Goal: Find specific page/section: Locate a particular part of the current website

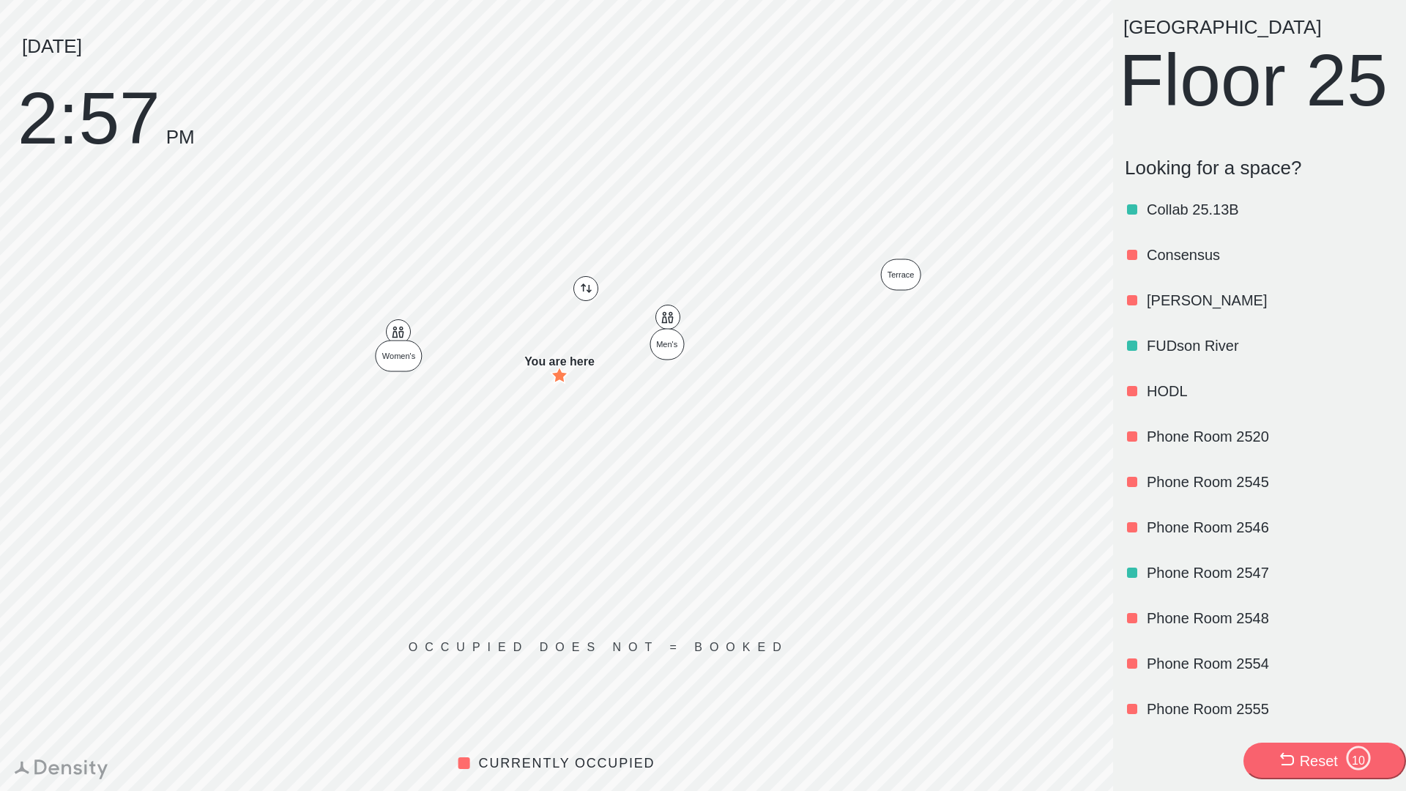
scroll to position [1225, 0]
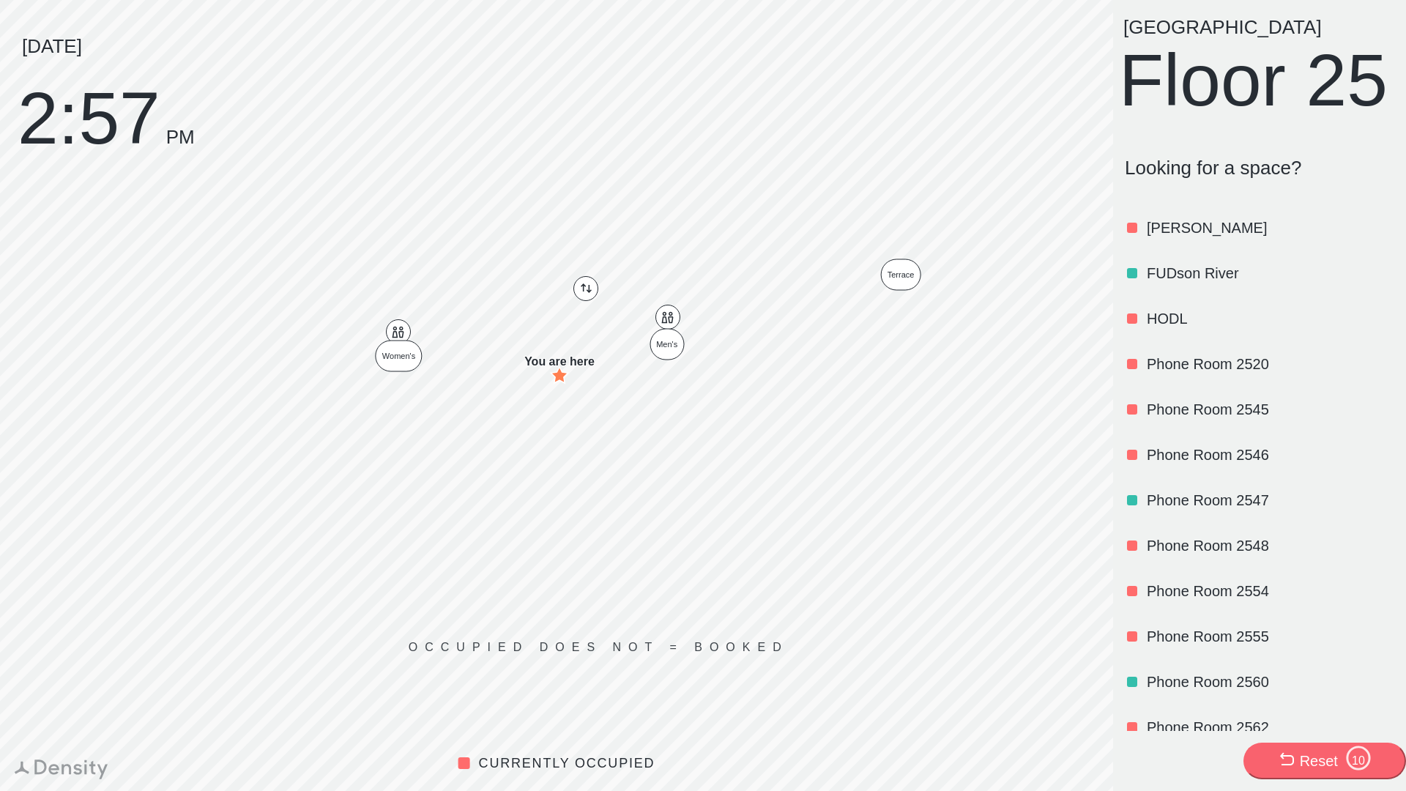
click at [1167, 238] on p "[PERSON_NAME]" at bounding box center [1269, 228] width 245 height 21
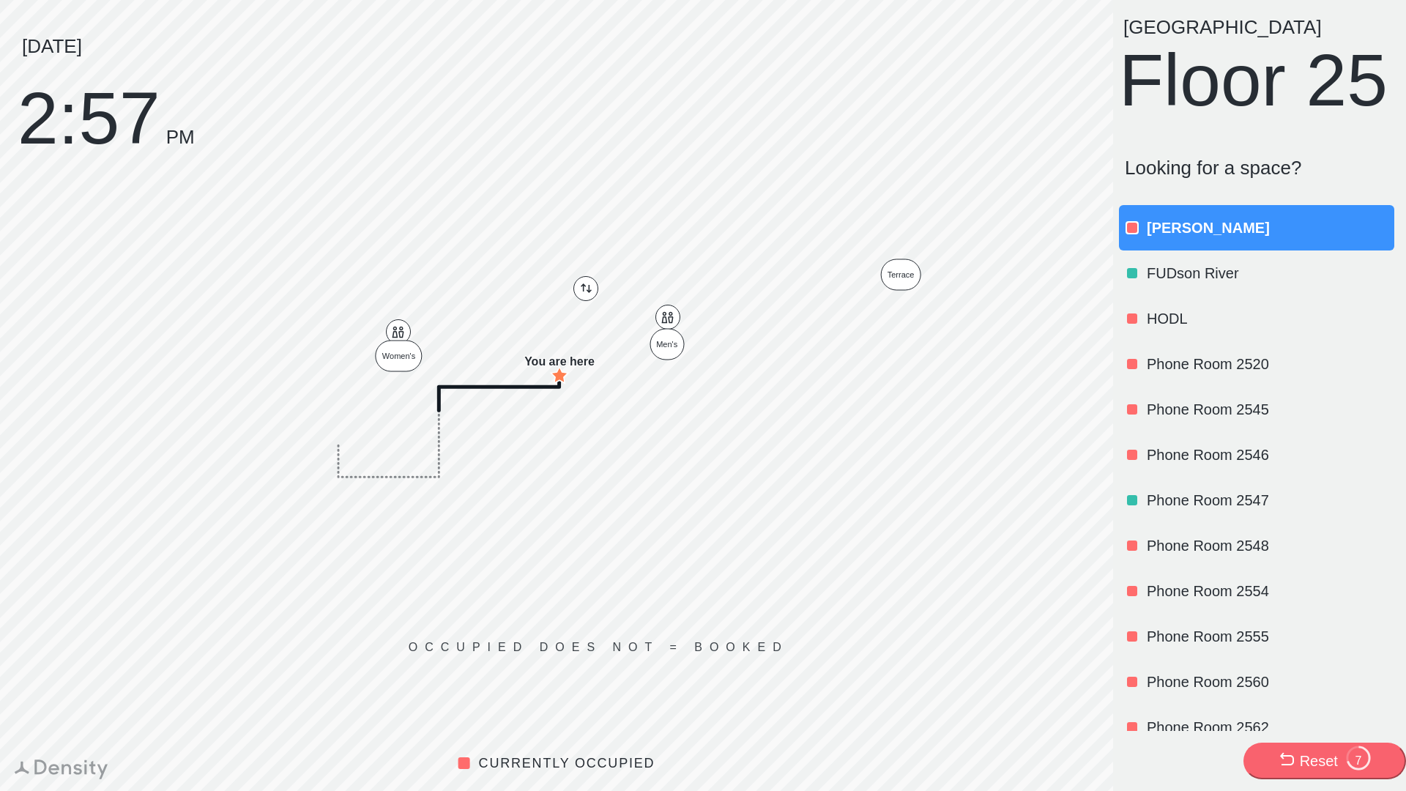
click at [1355, 768] on circle at bounding box center [1358, 757] width 22 height 22
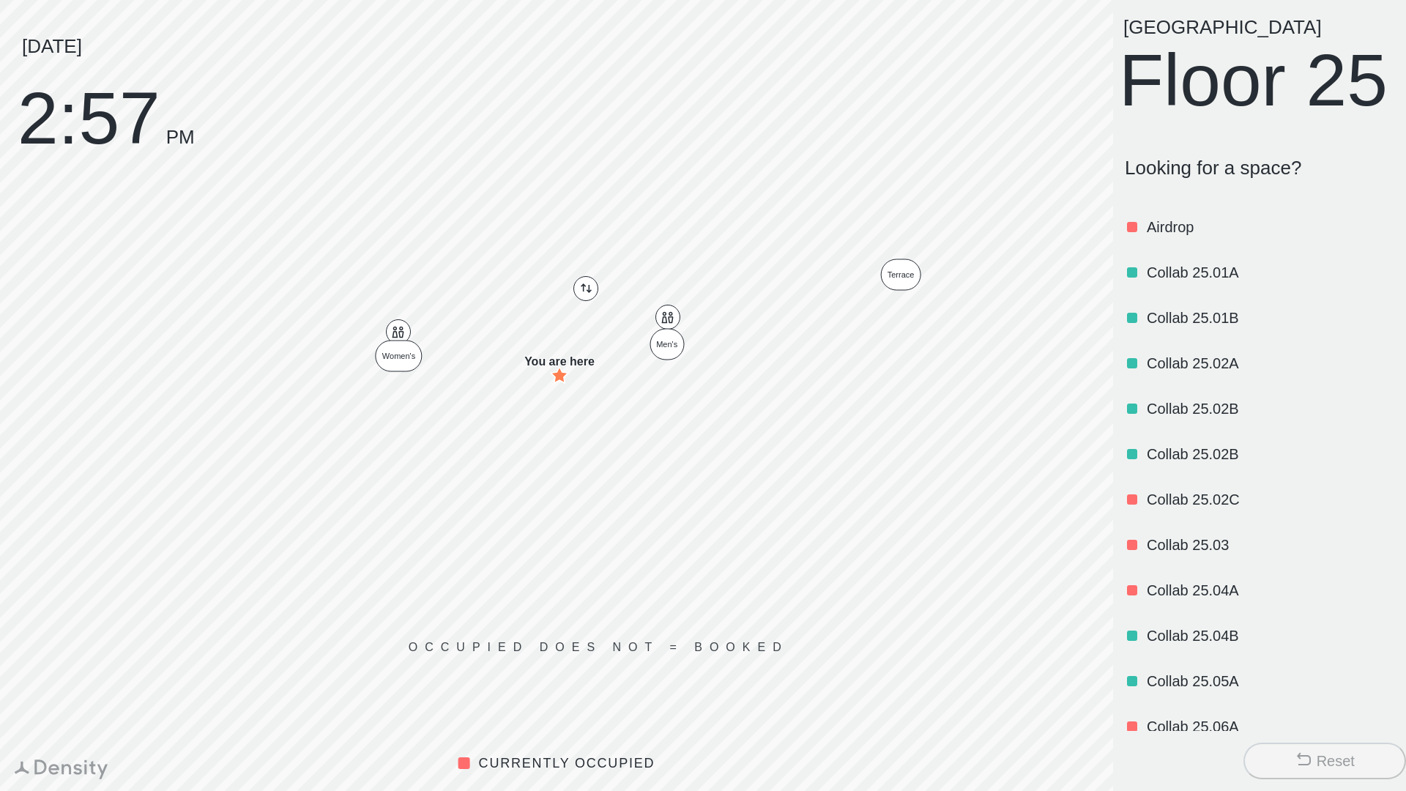
click at [1353, 759] on div "Reset" at bounding box center [1336, 761] width 38 height 21
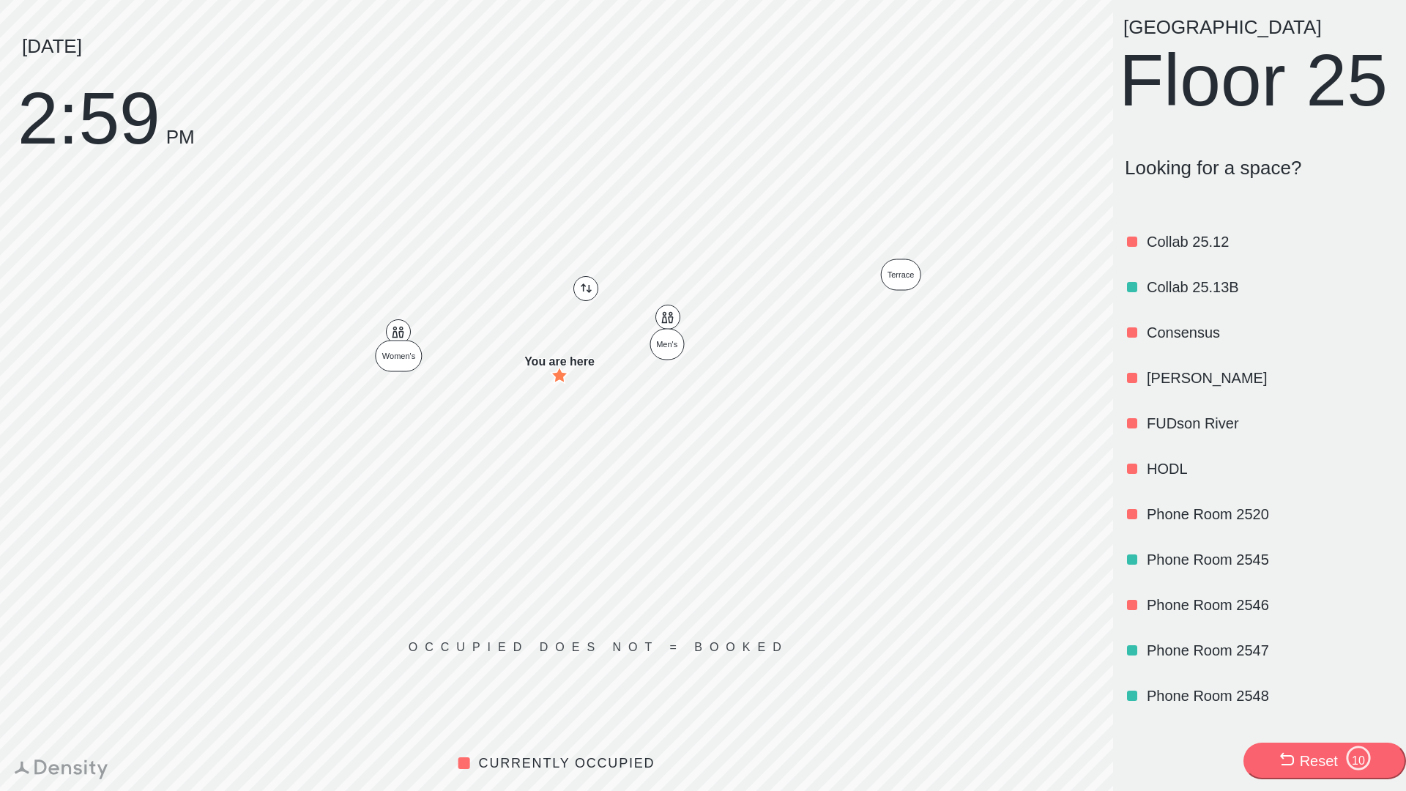
scroll to position [1098, 0]
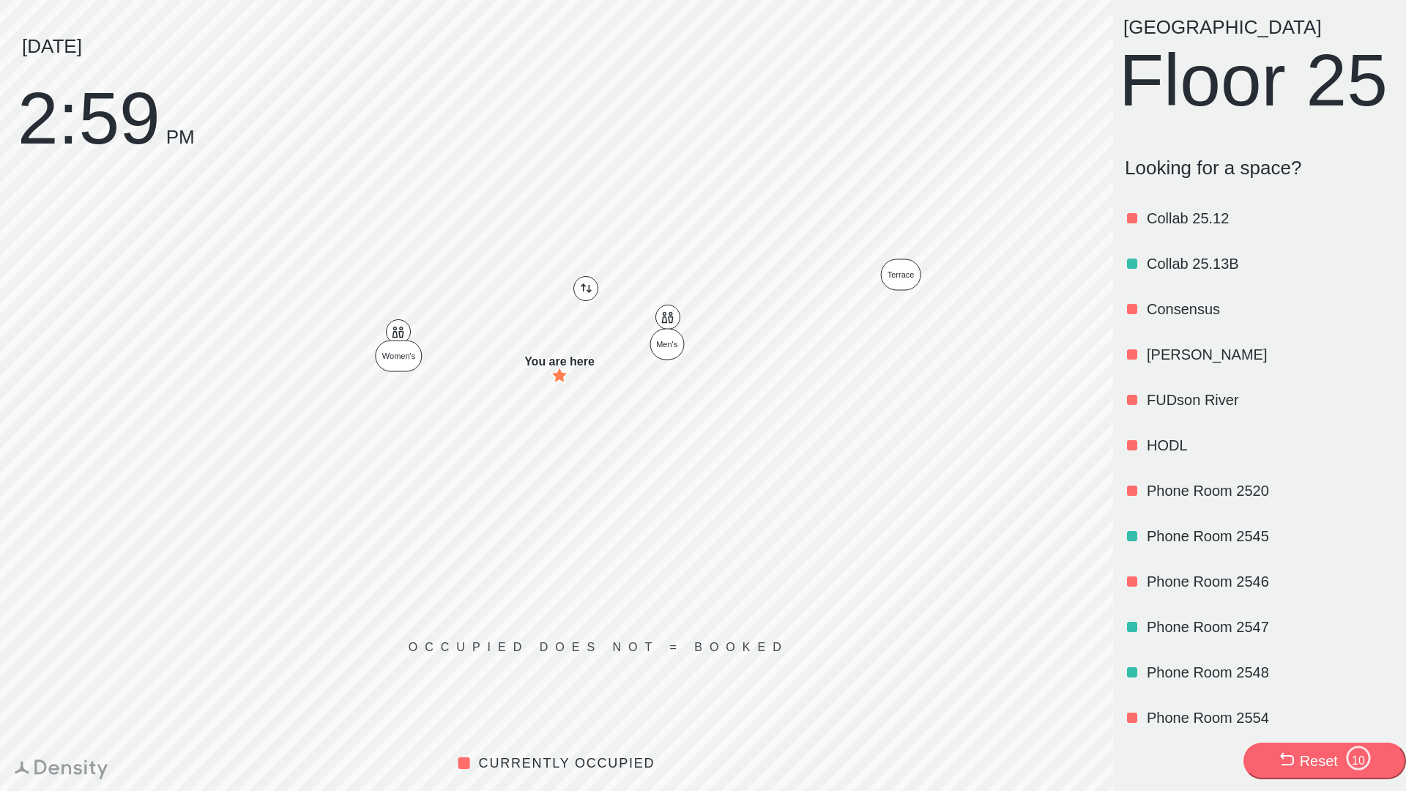
click at [1172, 456] on p "HODL" at bounding box center [1269, 445] width 245 height 21
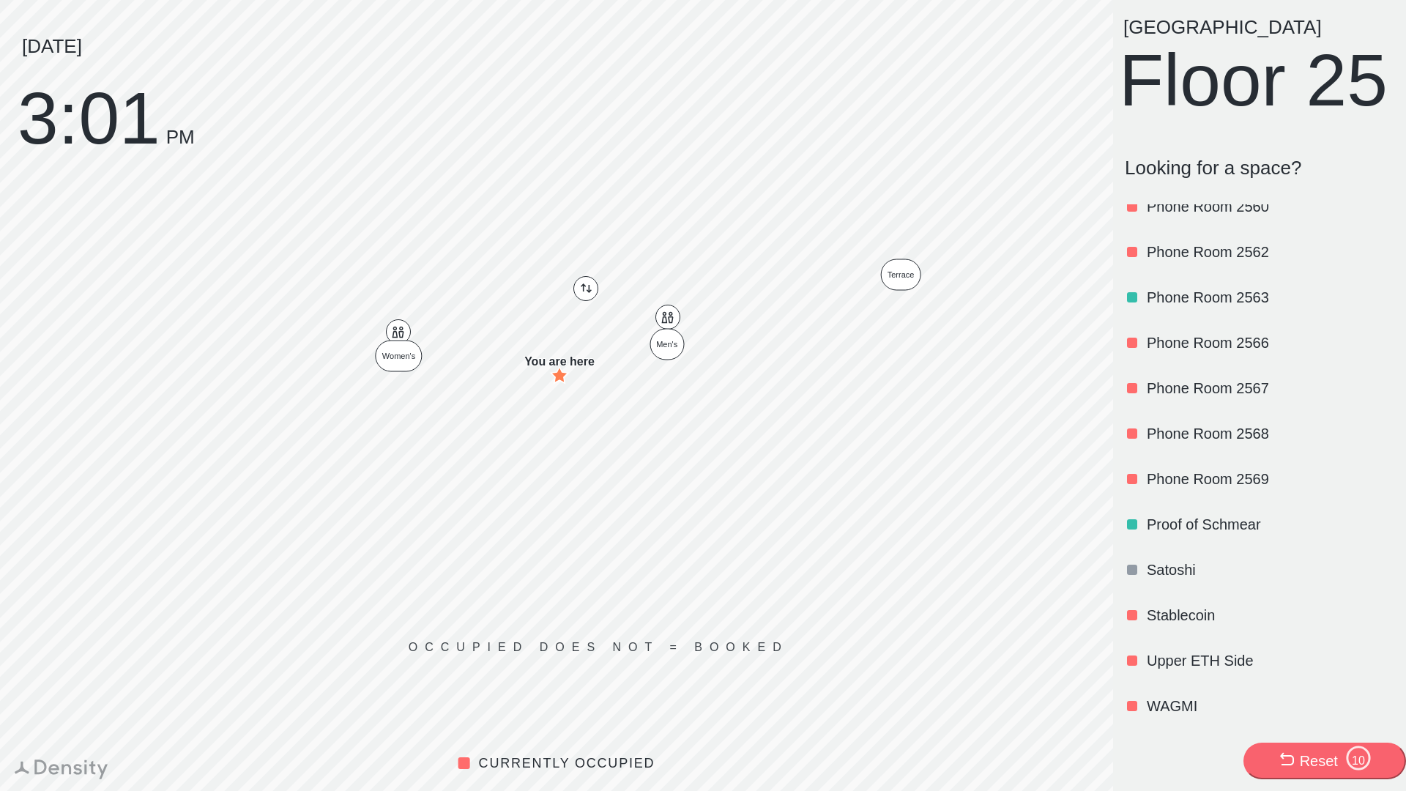
scroll to position [1763, 0]
click at [1175, 561] on p "Satoshi" at bounding box center [1269, 569] width 245 height 21
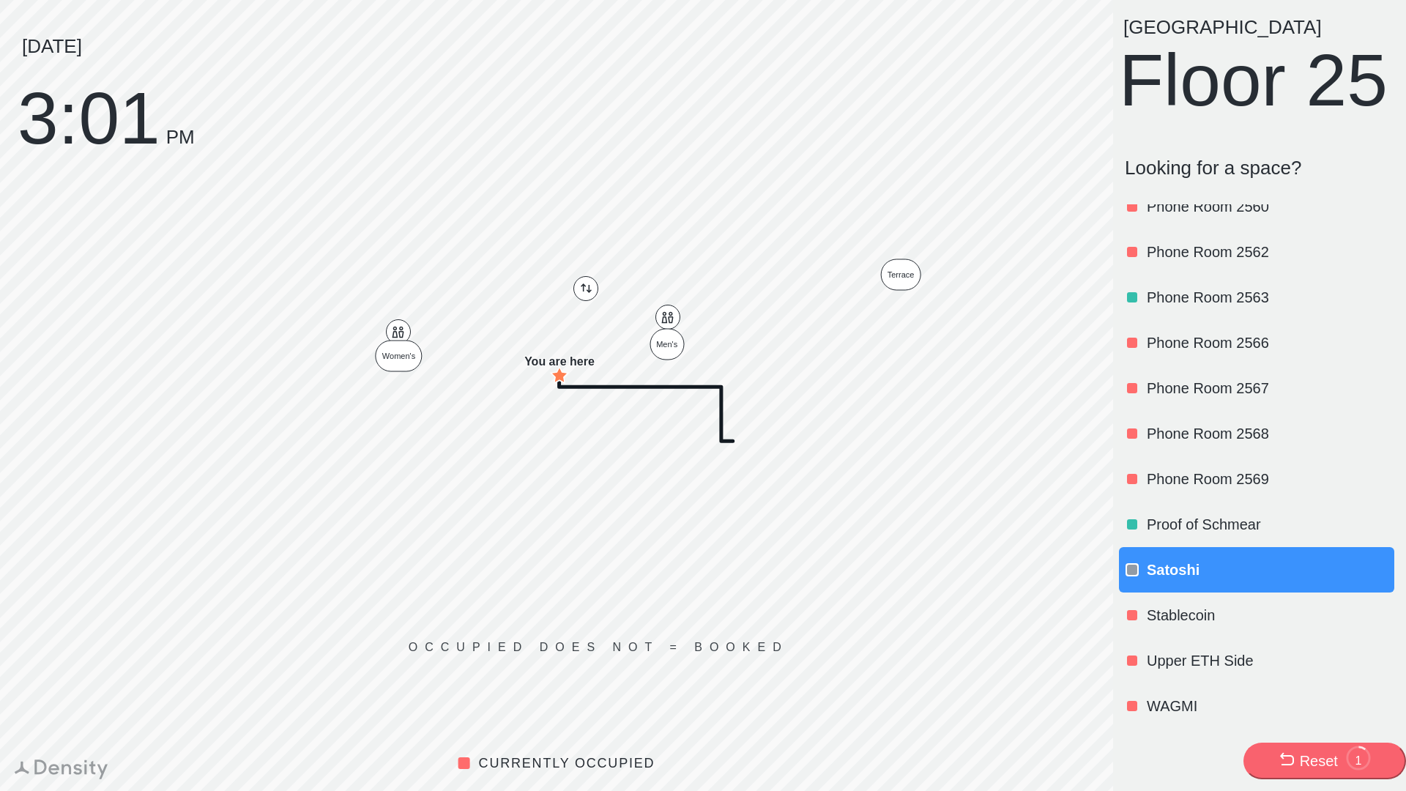
scroll to position [0, 0]
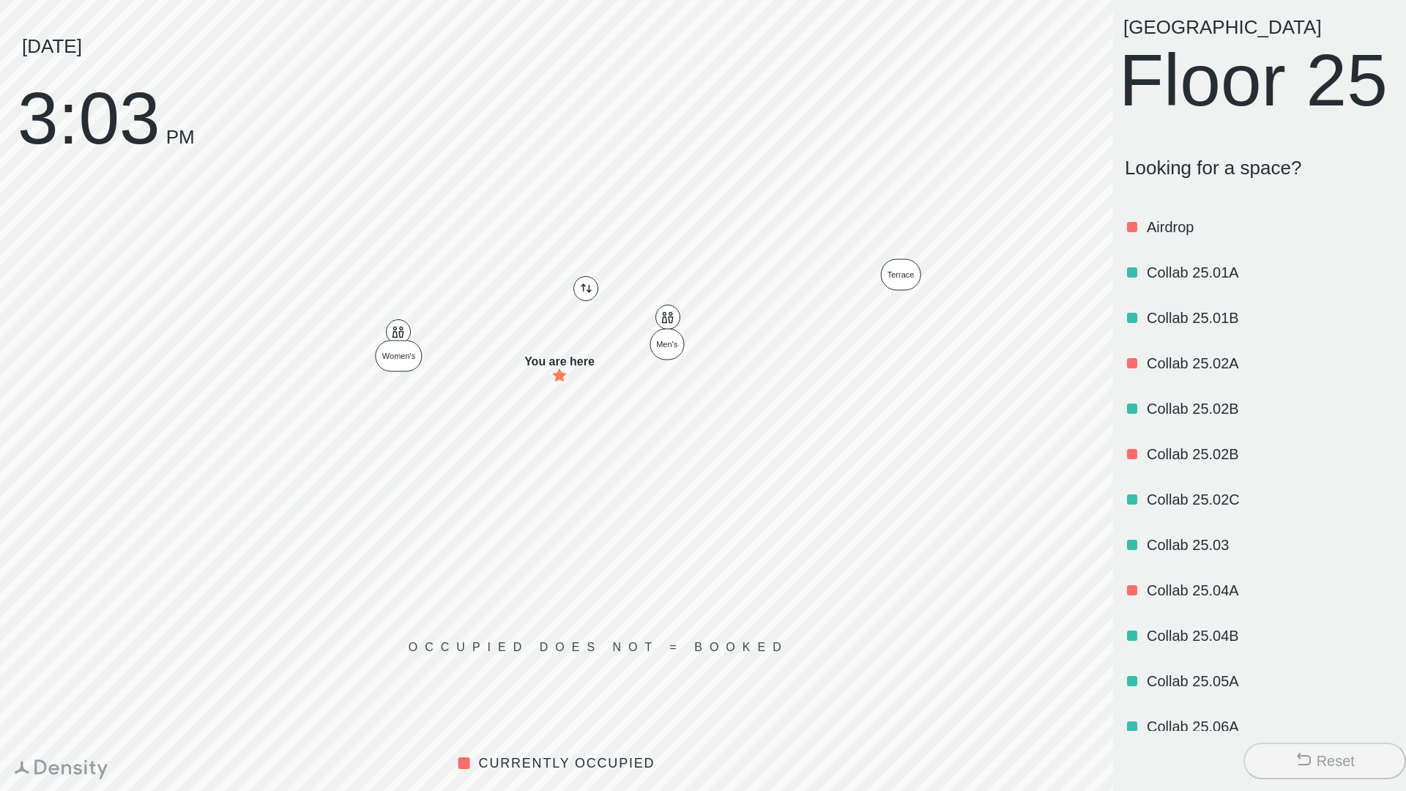
click at [1298, 748] on button "Reset" at bounding box center [1324, 761] width 163 height 37
click at [1268, 753] on button "Reset" at bounding box center [1324, 761] width 163 height 37
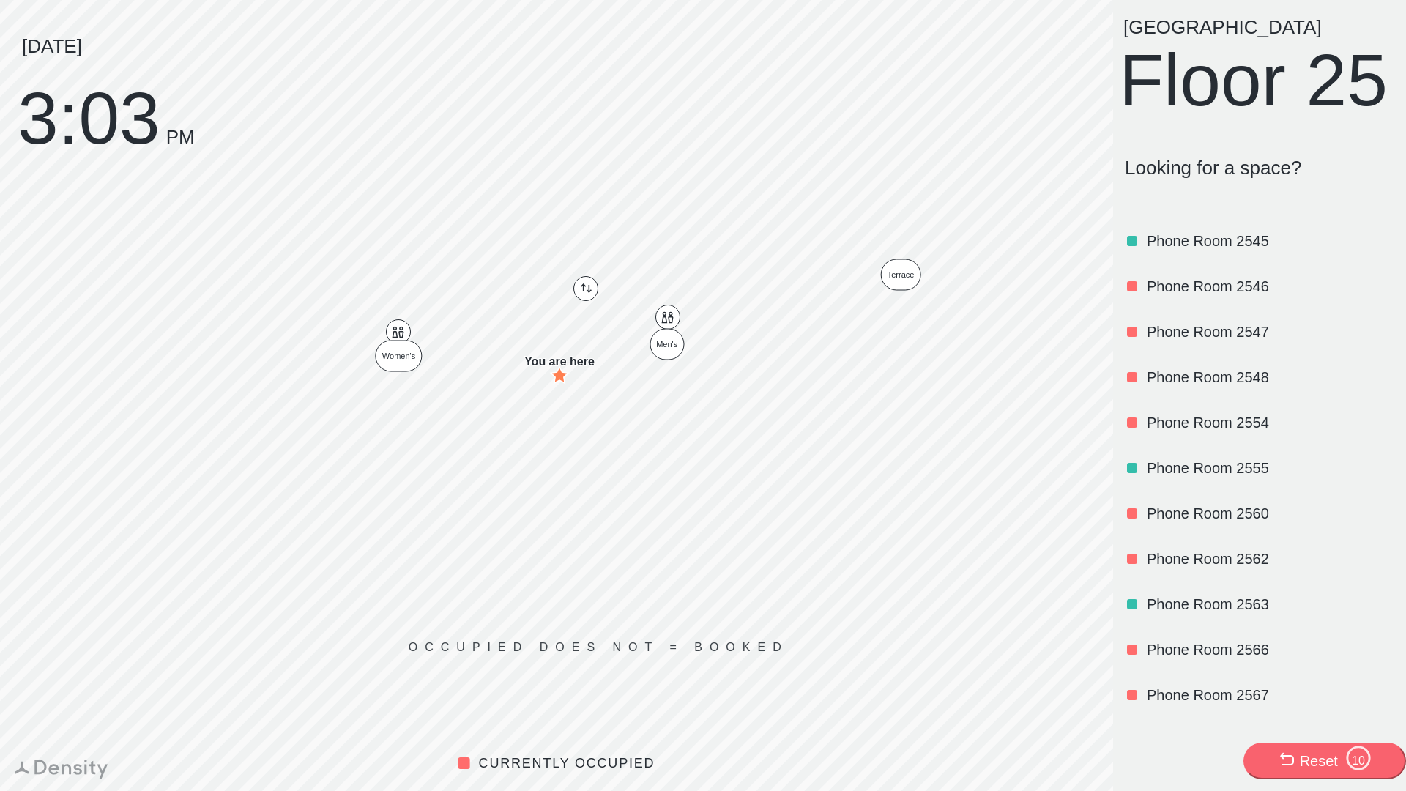
scroll to position [1304, 0]
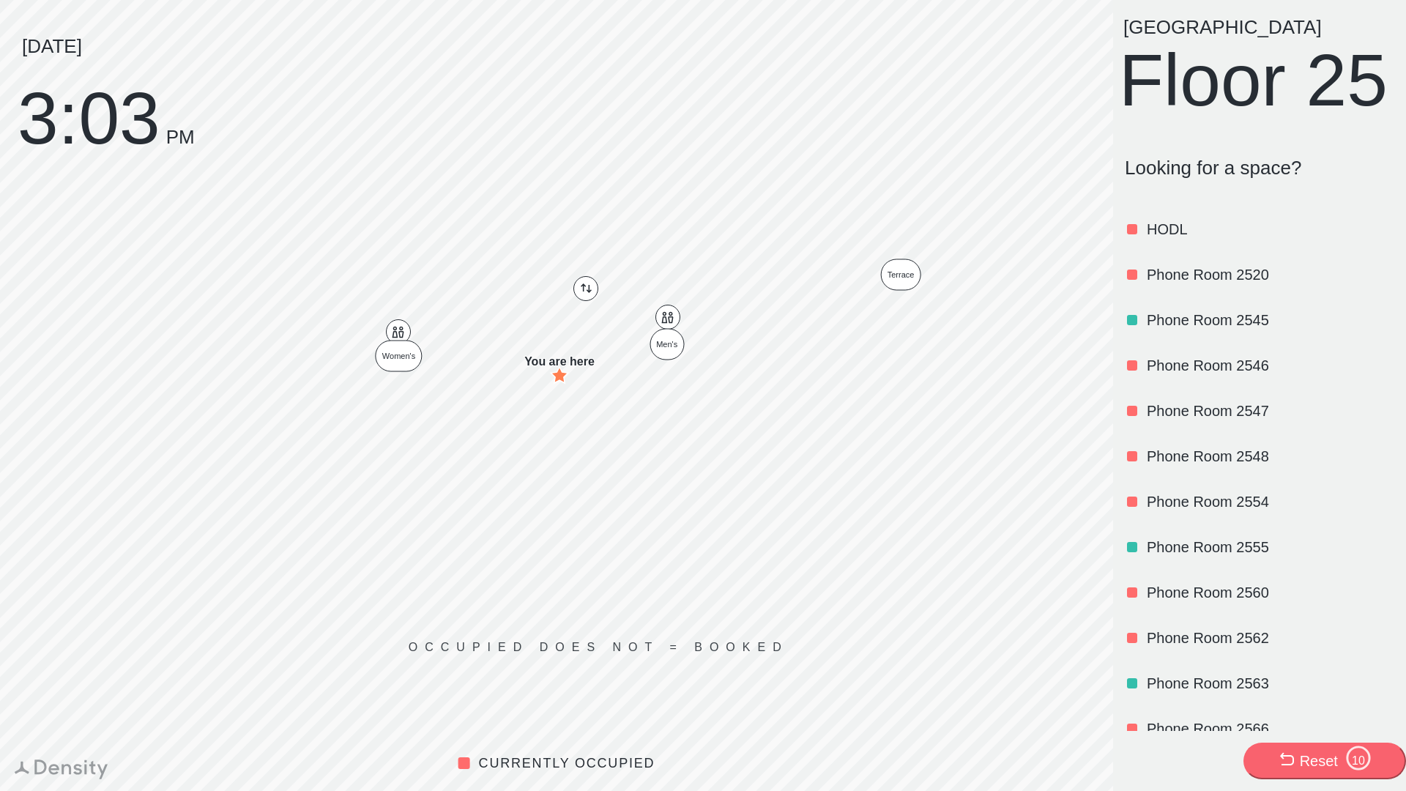
click at [1172, 345] on div "Phone Room 2545" at bounding box center [1269, 320] width 245 height 50
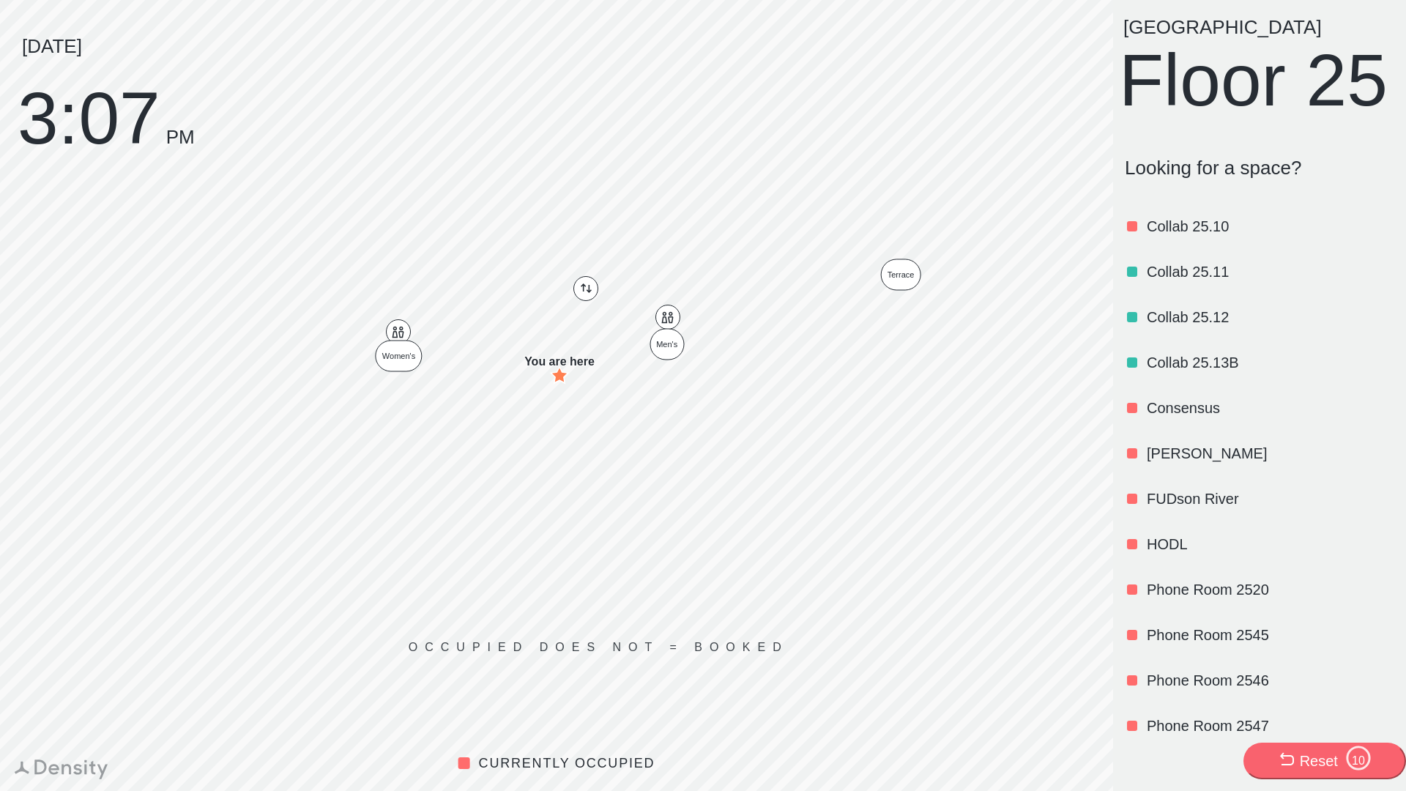
scroll to position [1037, 0]
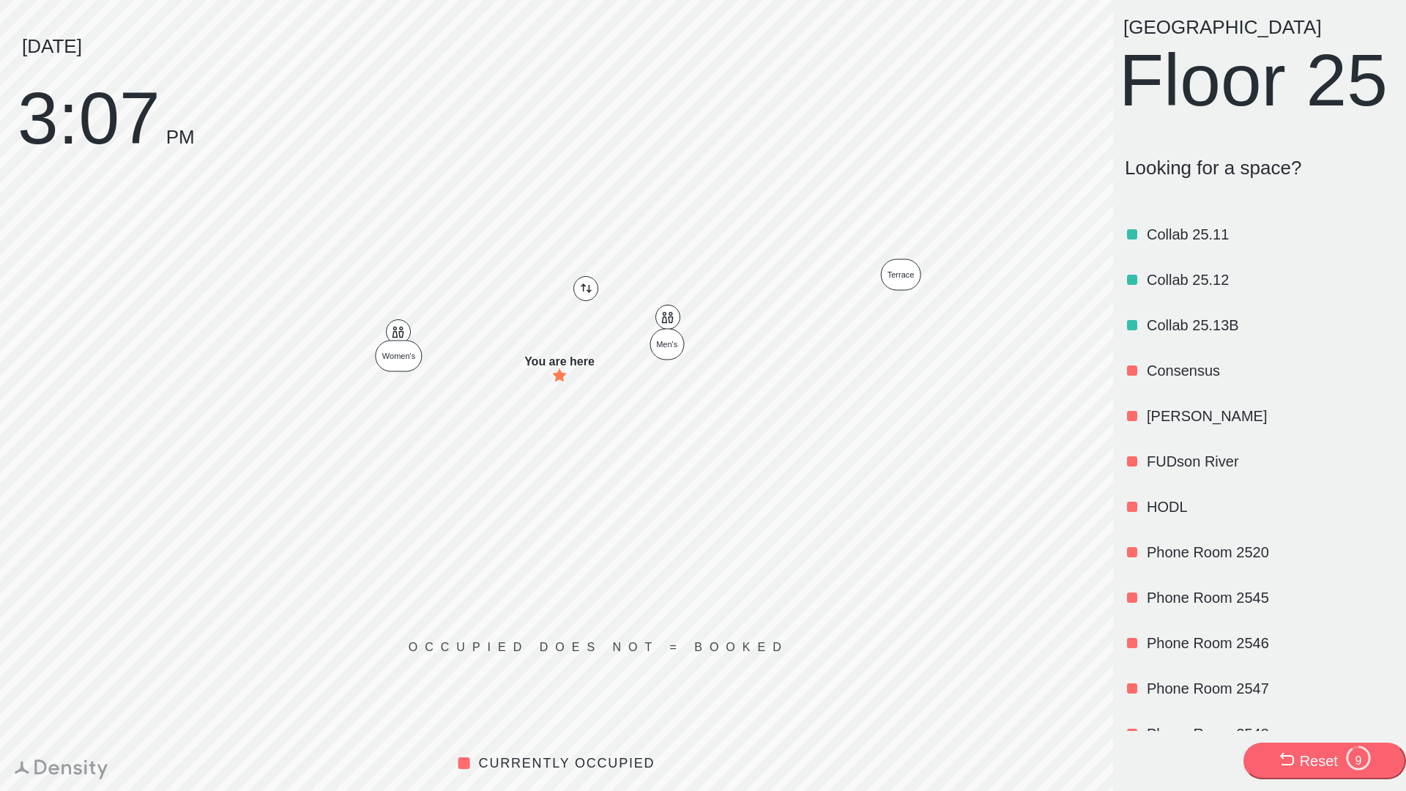
click at [1166, 426] on p "[PERSON_NAME]" at bounding box center [1269, 416] width 245 height 21
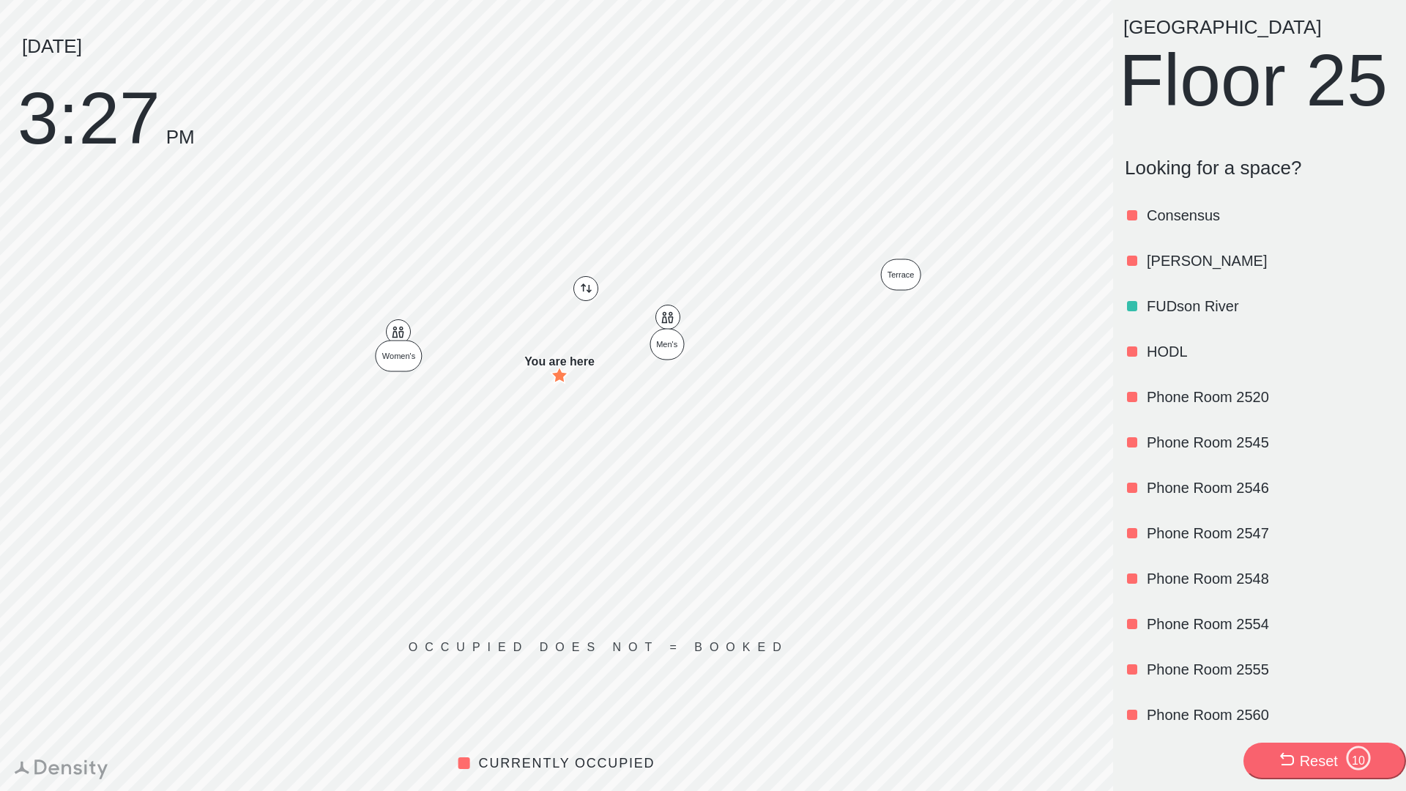
scroll to position [1193, 0]
click at [1170, 270] on p "[PERSON_NAME]" at bounding box center [1269, 260] width 245 height 21
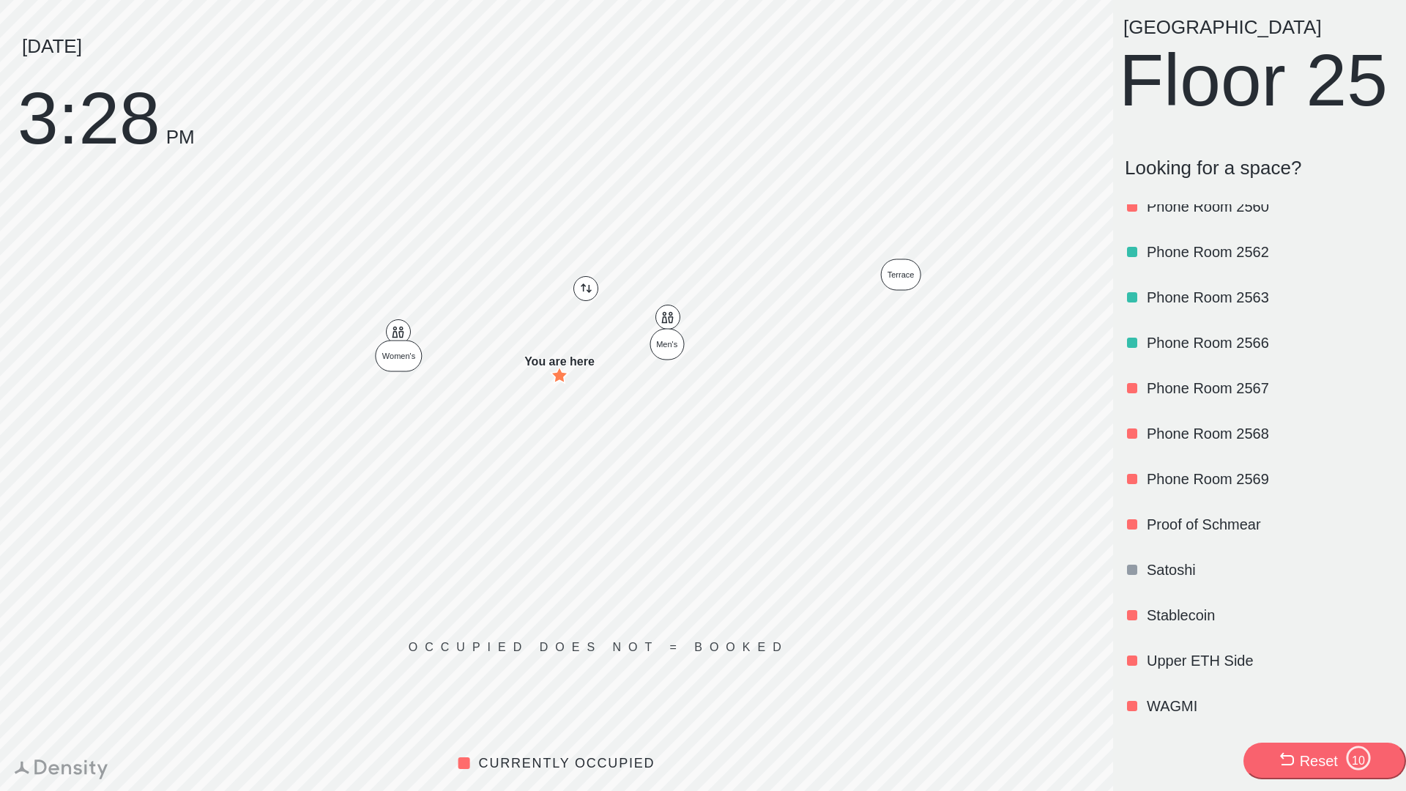
scroll to position [1763, 0]
click at [1200, 570] on p "Satoshi" at bounding box center [1269, 569] width 245 height 21
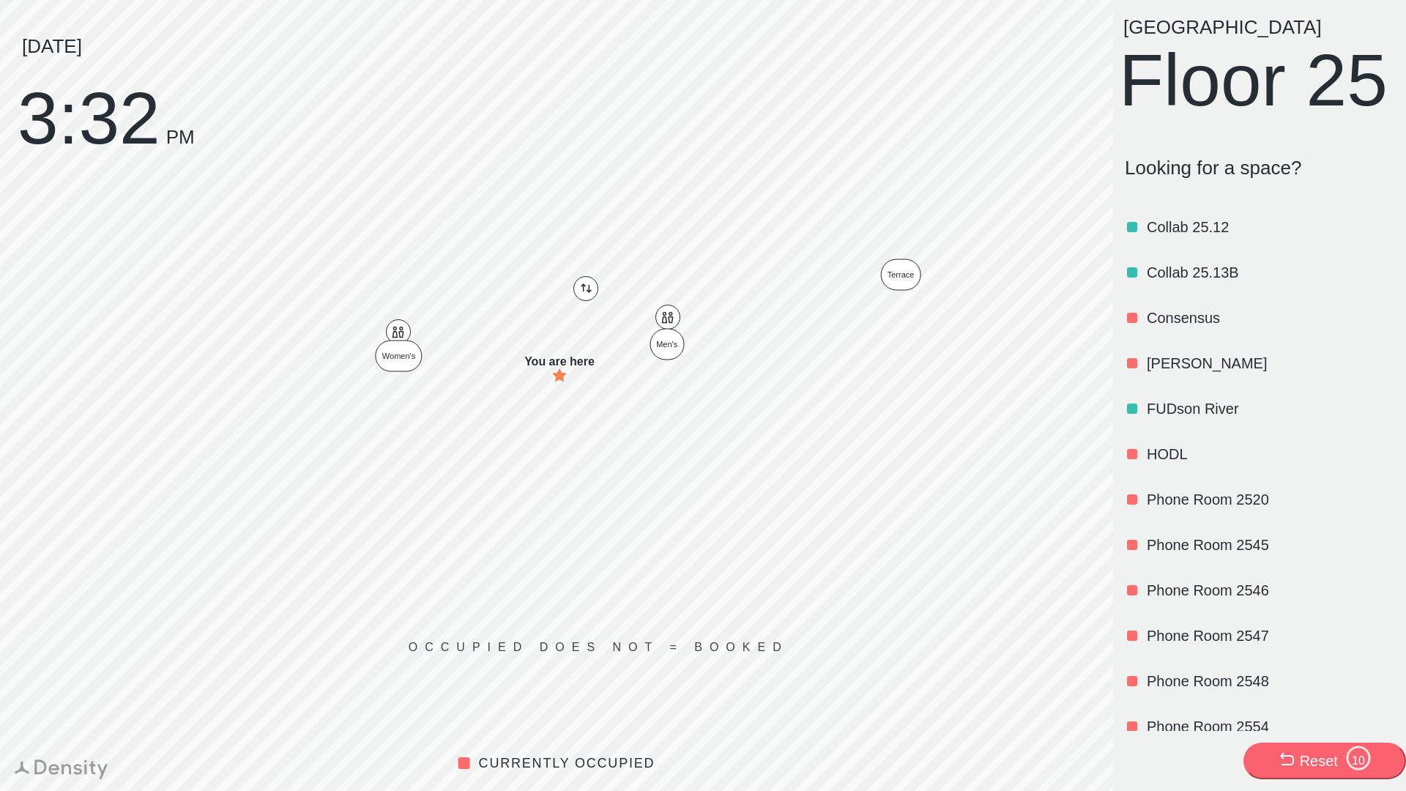
scroll to position [1088, 0]
click at [1170, 376] on p "[PERSON_NAME]" at bounding box center [1269, 365] width 245 height 21
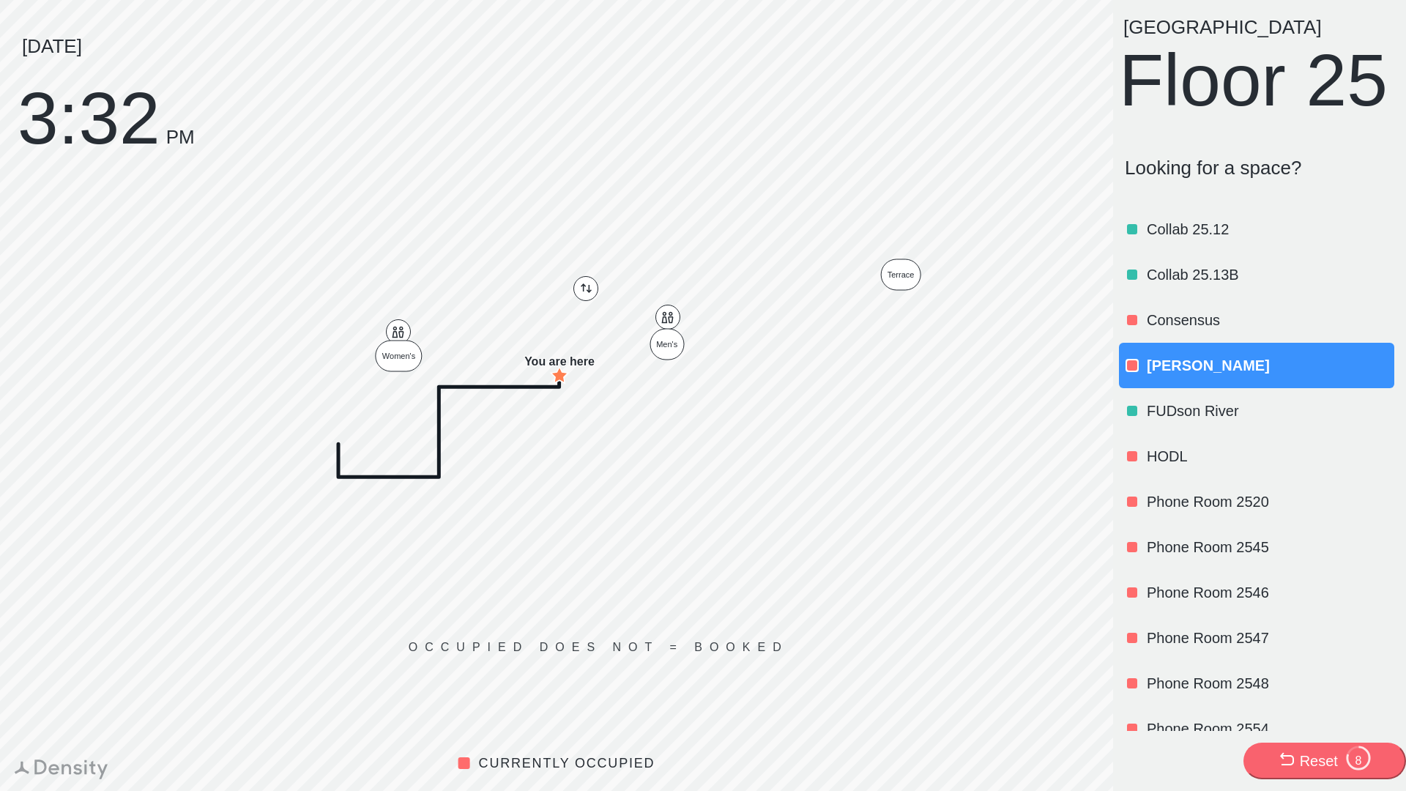
click at [1320, 769] on div "Reset" at bounding box center [1319, 761] width 38 height 21
